Goal: Navigation & Orientation: Find specific page/section

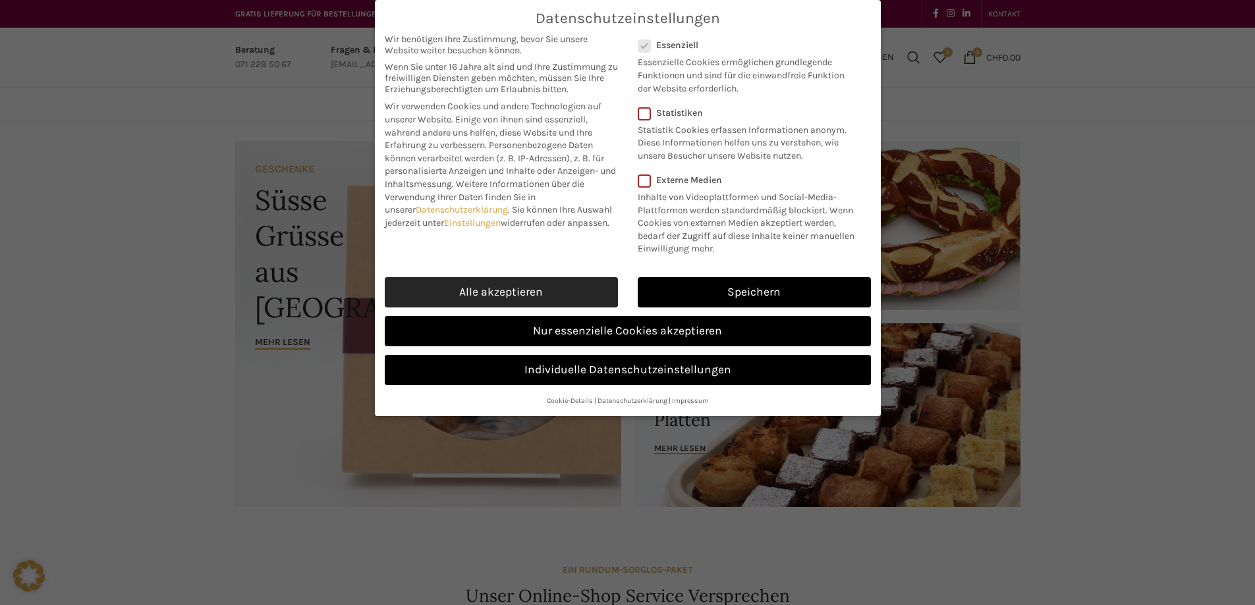
click at [544, 308] on link "Alle akzeptieren" at bounding box center [501, 292] width 233 height 30
checkbox input "true"
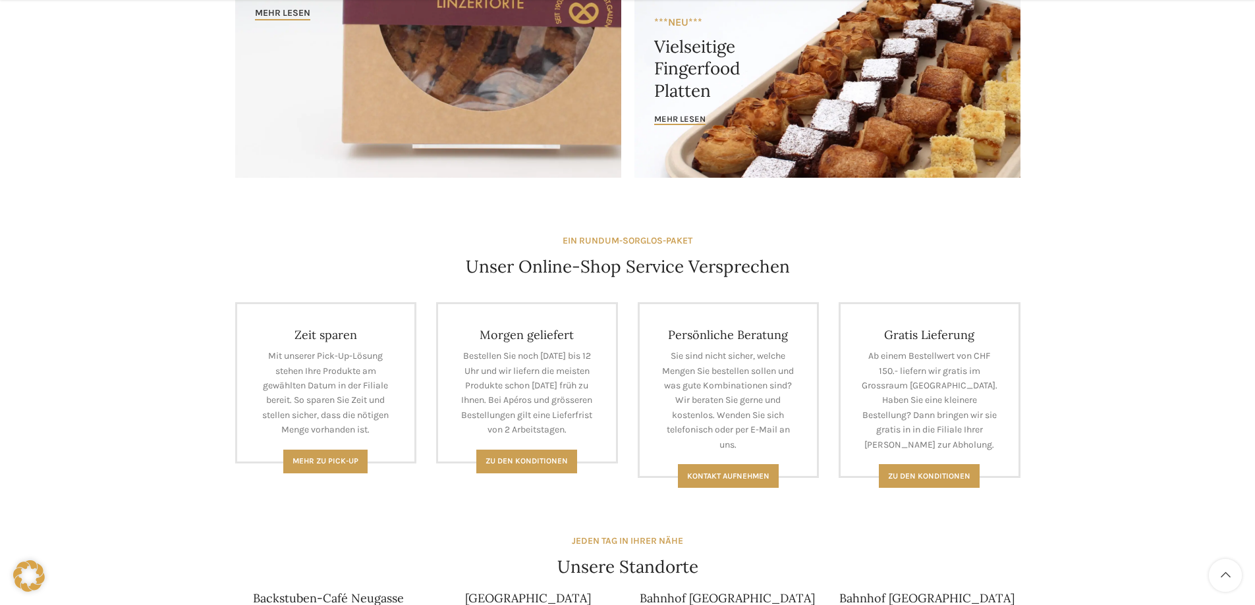
scroll to position [593, 0]
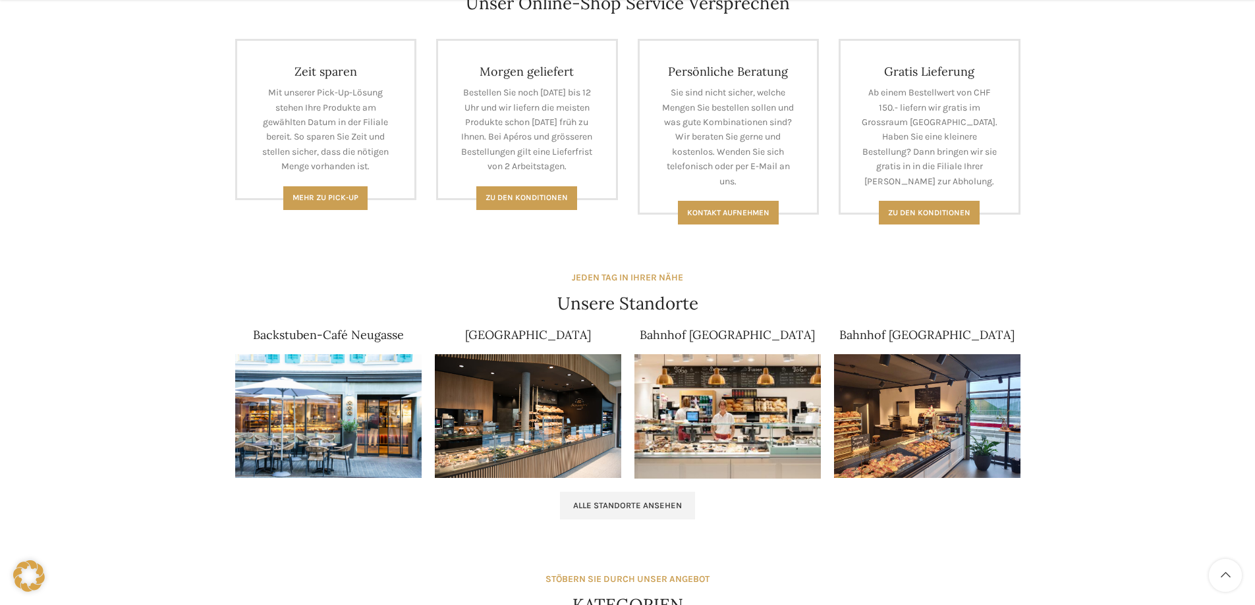
click at [362, 426] on img at bounding box center [328, 416] width 186 height 125
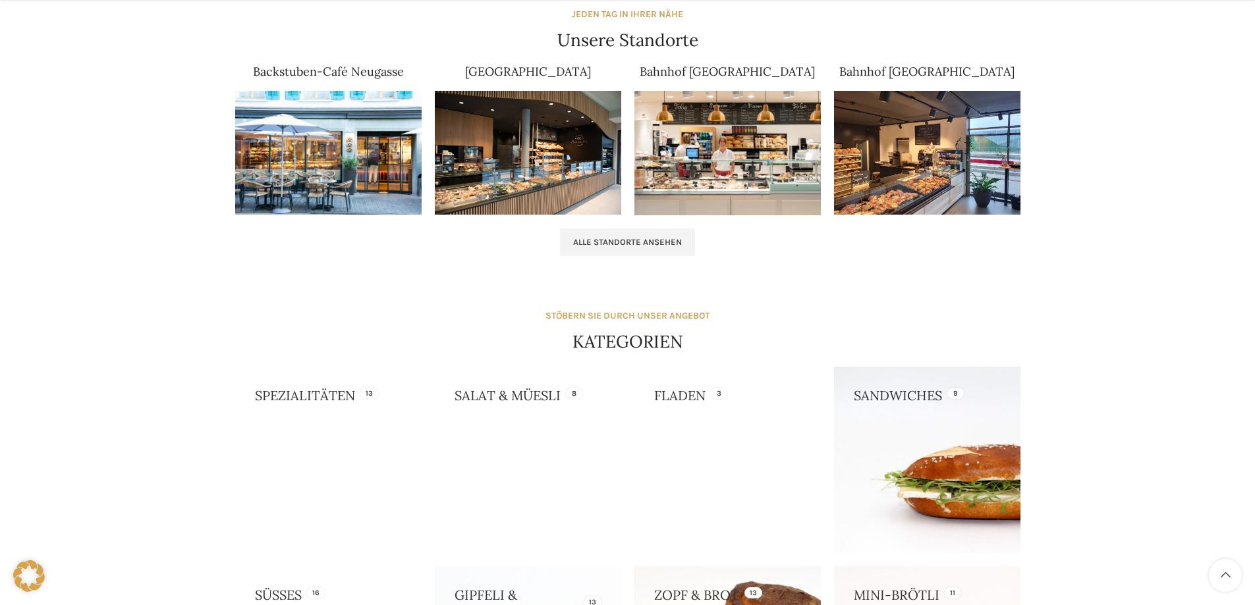
scroll to position [988, 0]
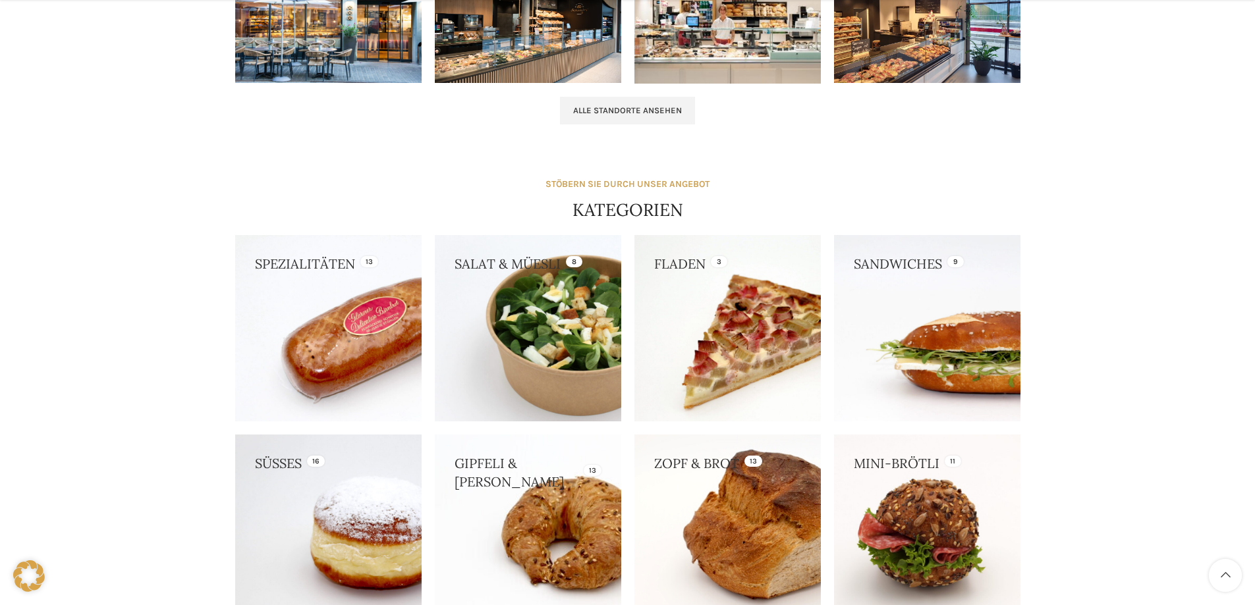
click at [1011, 324] on link at bounding box center [927, 328] width 186 height 186
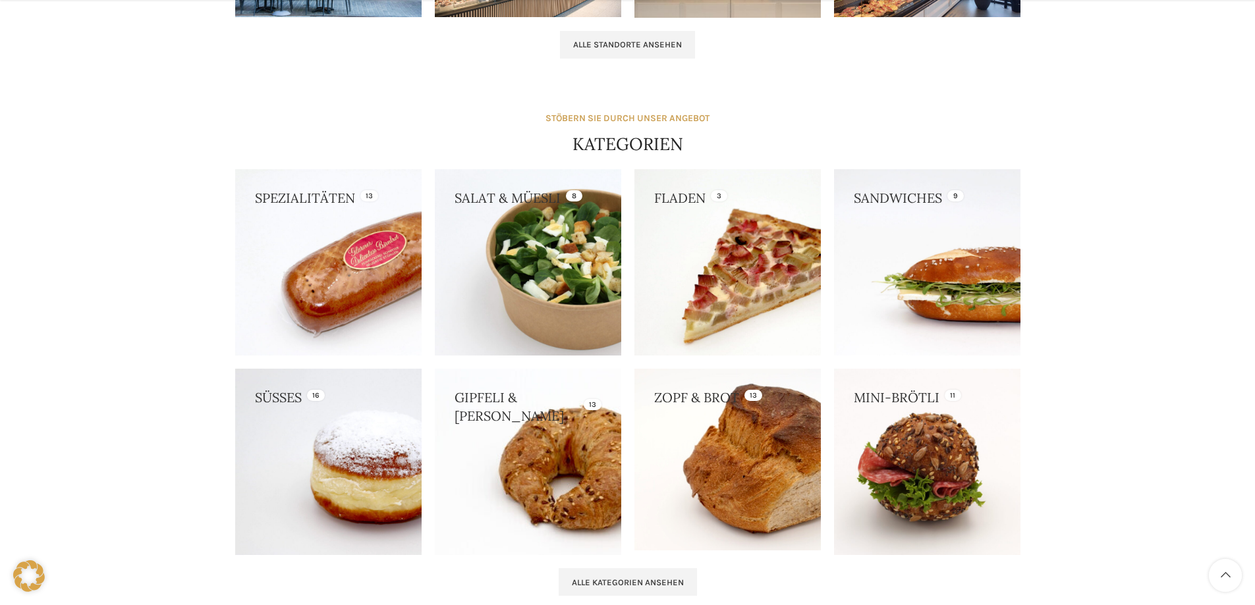
scroll to position [1252, 0]
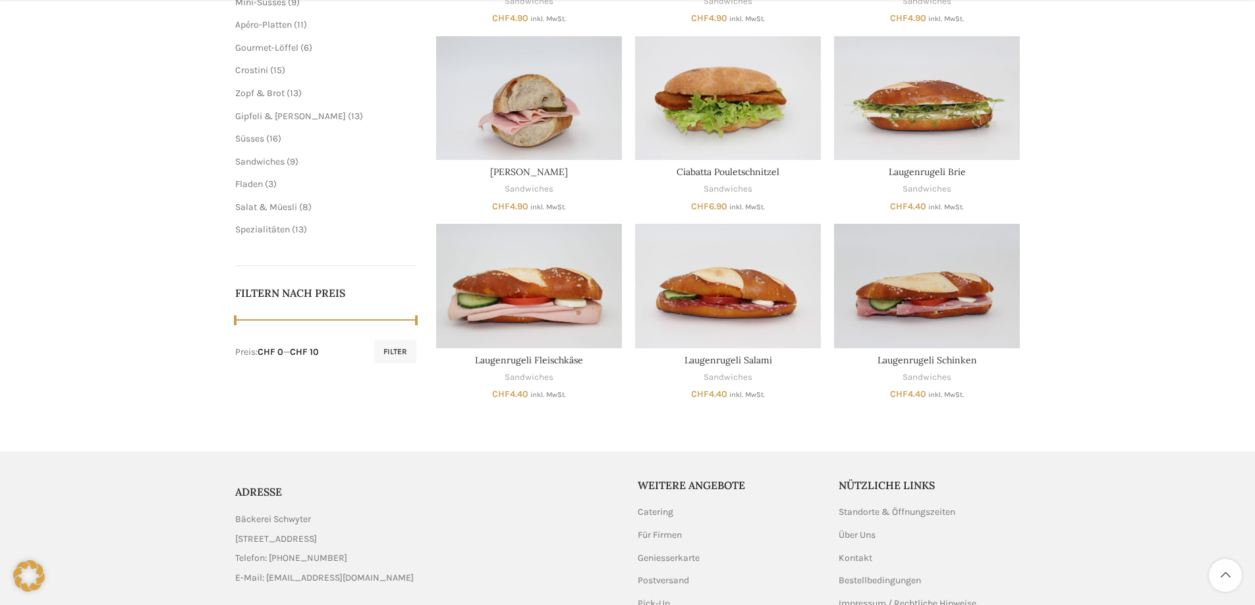
scroll to position [132, 0]
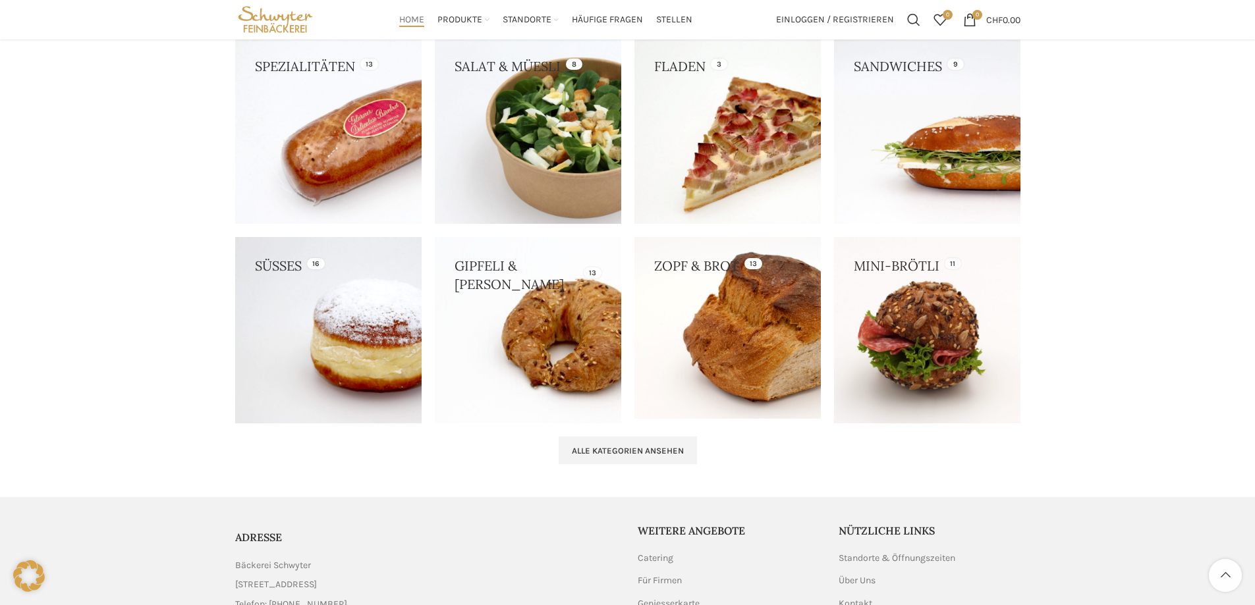
scroll to position [1328, 0]
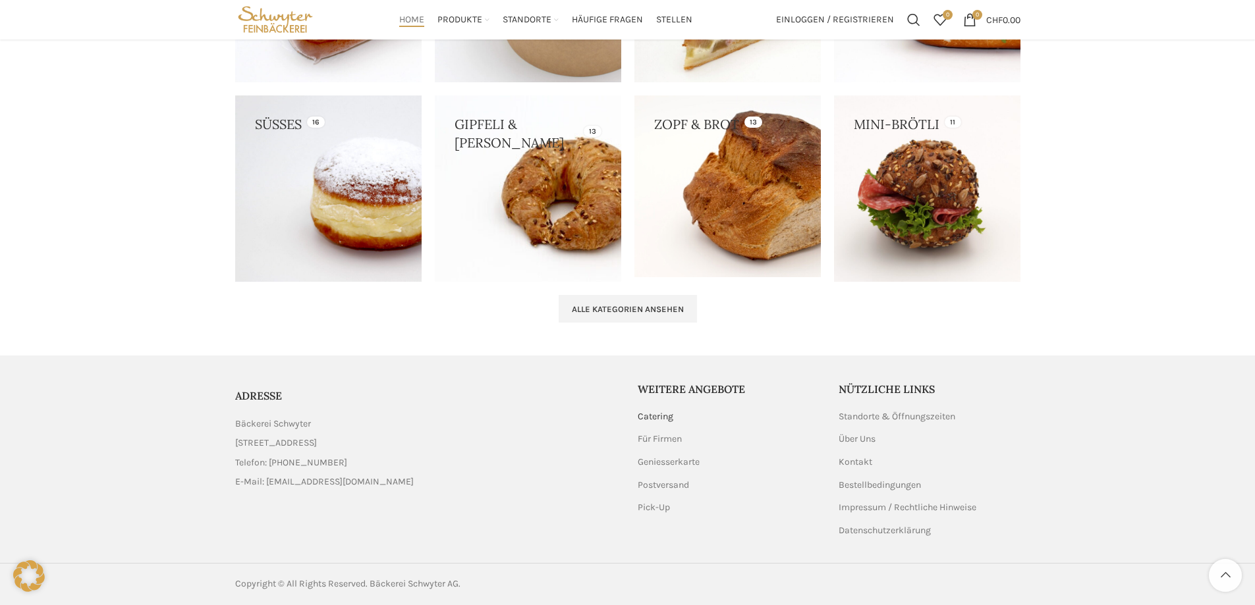
click at [669, 420] on link "Catering" at bounding box center [656, 416] width 37 height 13
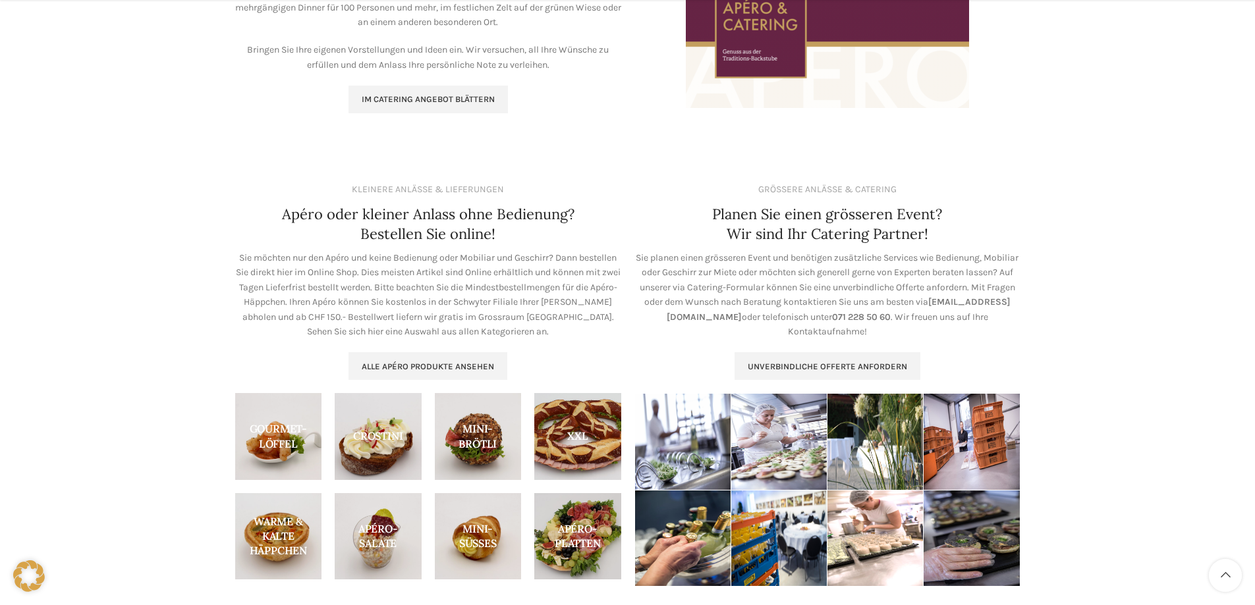
scroll to position [619, 0]
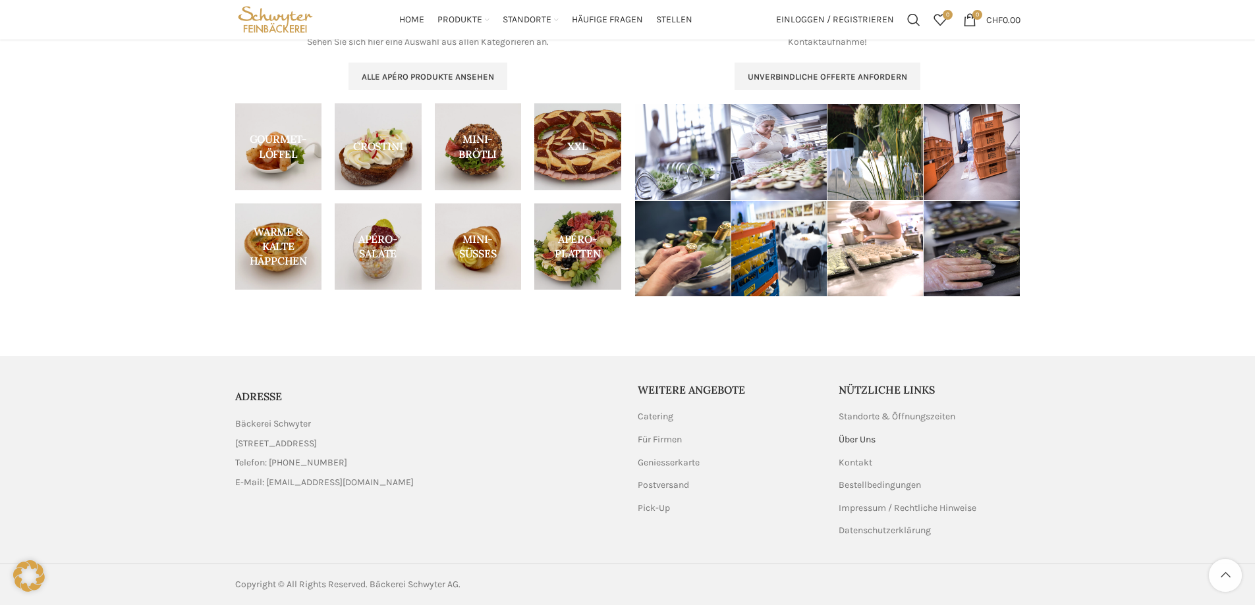
click at [864, 441] on link "Über Uns" at bounding box center [858, 440] width 38 height 13
